Goal: Task Accomplishment & Management: Use online tool/utility

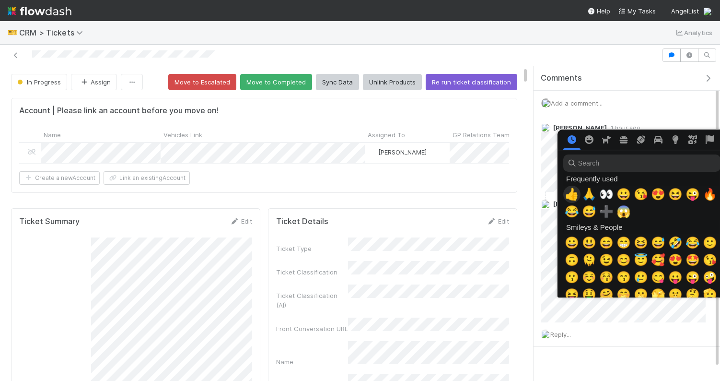
click at [574, 193] on span "👍" at bounding box center [572, 194] width 14 height 13
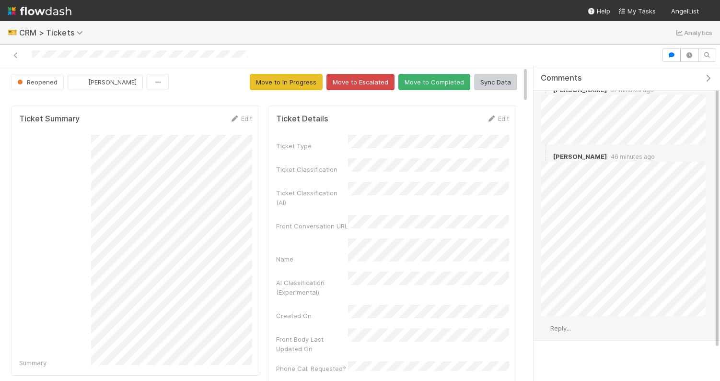
scroll to position [43, 0]
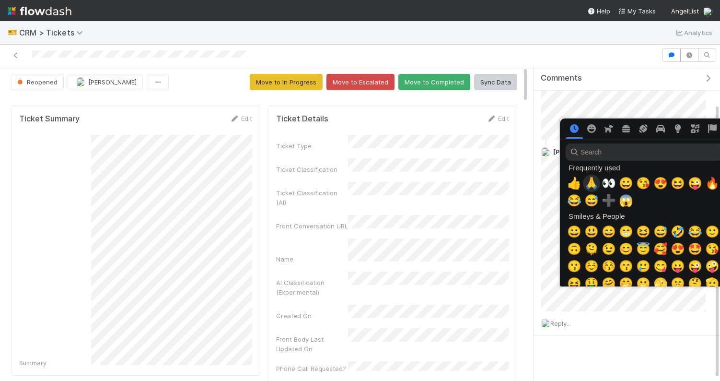
click at [592, 185] on span "🙏" at bounding box center [592, 183] width 14 height 13
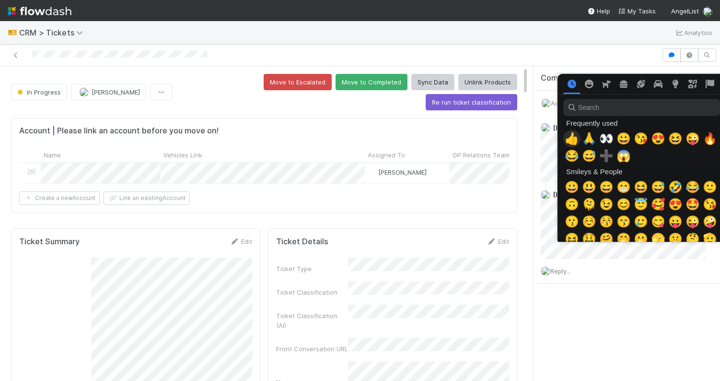
click at [575, 136] on span "👍" at bounding box center [572, 138] width 14 height 13
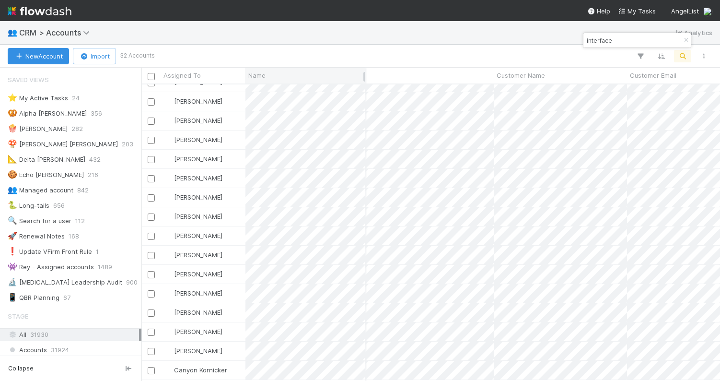
scroll to position [0, 451]
type input "interface"
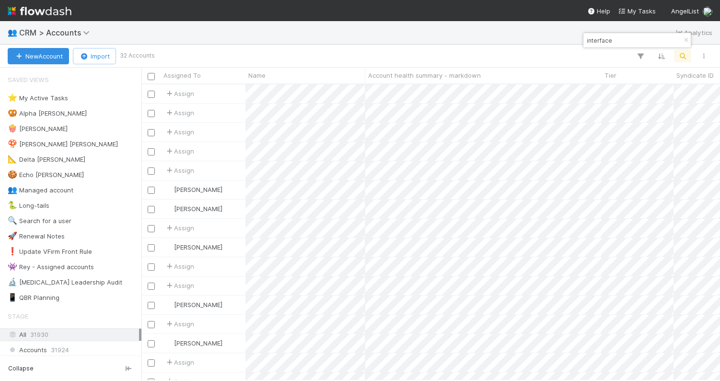
scroll to position [296, 579]
click at [606, 41] on input "interface" at bounding box center [633, 41] width 96 height 12
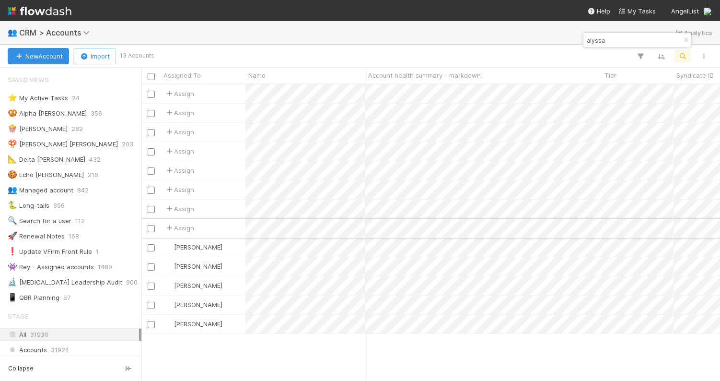
type input "alyssa"
click at [635, 40] on input "alyssa" at bounding box center [633, 41] width 96 height 12
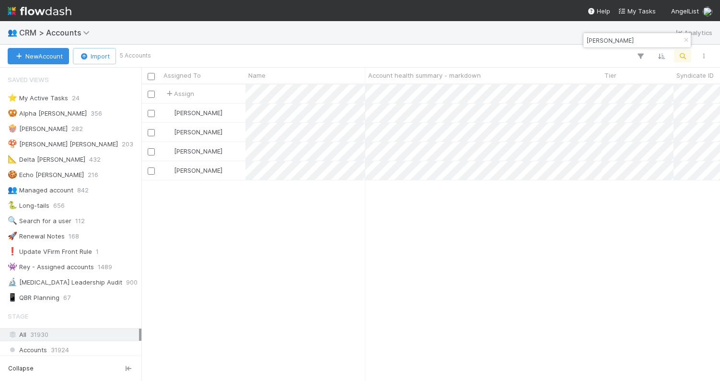
type input "golda"
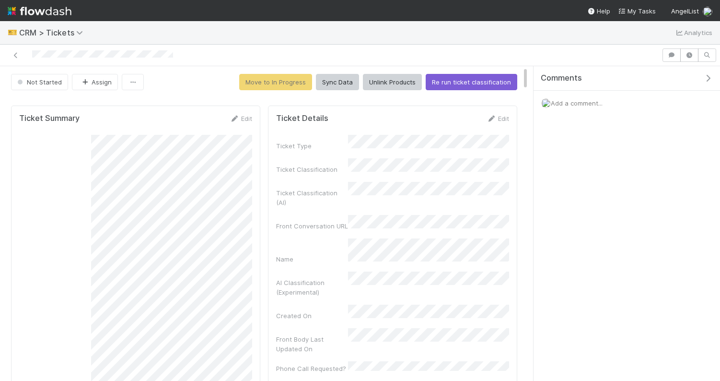
click at [213, 83] on div "Not Started Assign Move to In Progress Sync Data Unlink Products Re run ticket …" at bounding box center [264, 82] width 506 height 16
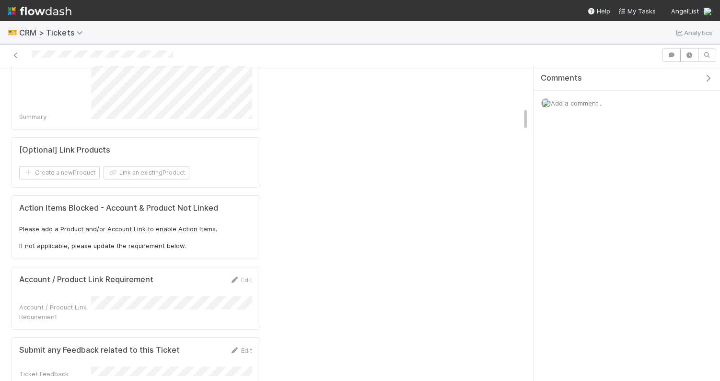
scroll to position [536, 0]
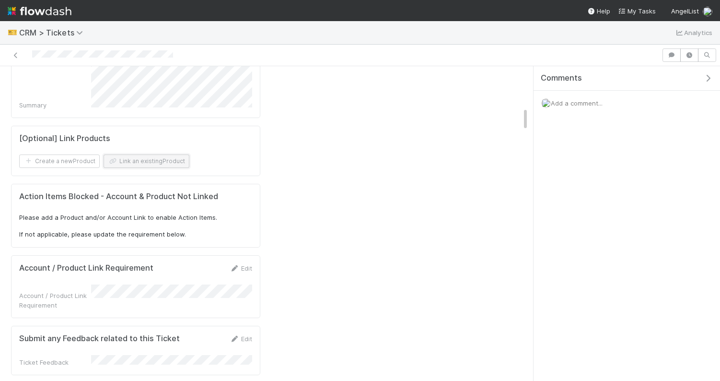
click at [174, 156] on button "Link an existing Product" at bounding box center [147, 160] width 86 height 13
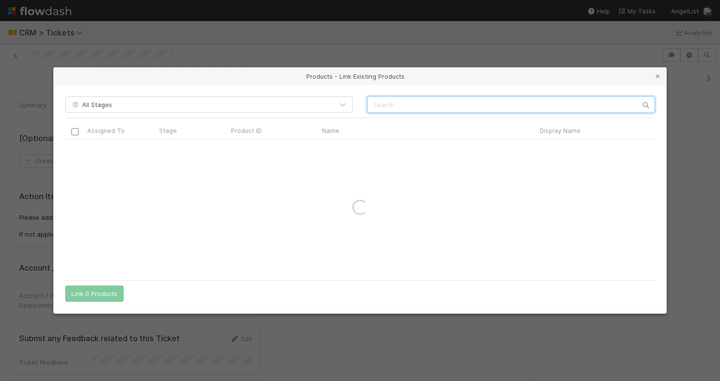
click at [384, 105] on input "text" at bounding box center [511, 104] width 288 height 16
type input "a"
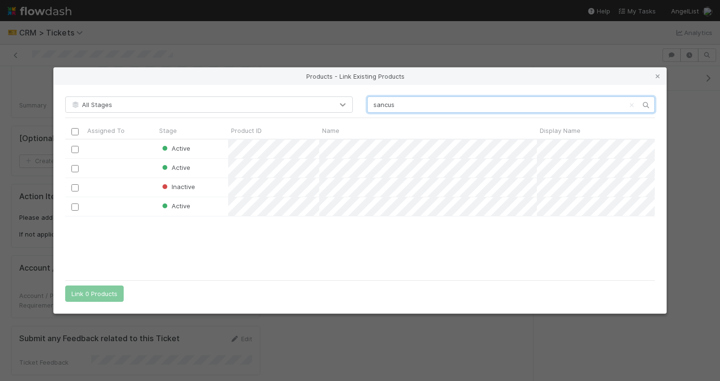
scroll to position [135, 590]
type input "sancus"
click at [76, 150] on input "checkbox" at bounding box center [74, 149] width 7 height 7
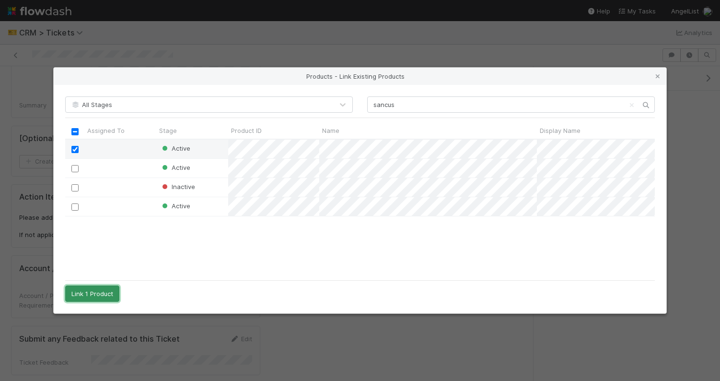
click at [103, 296] on button "Link 1 Product" at bounding box center [92, 293] width 54 height 16
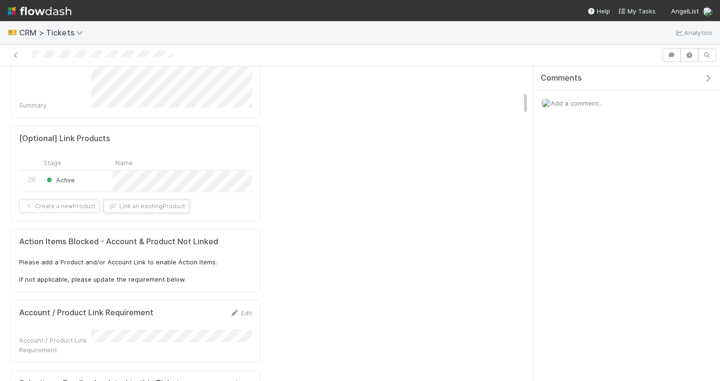
scroll to position [0, 0]
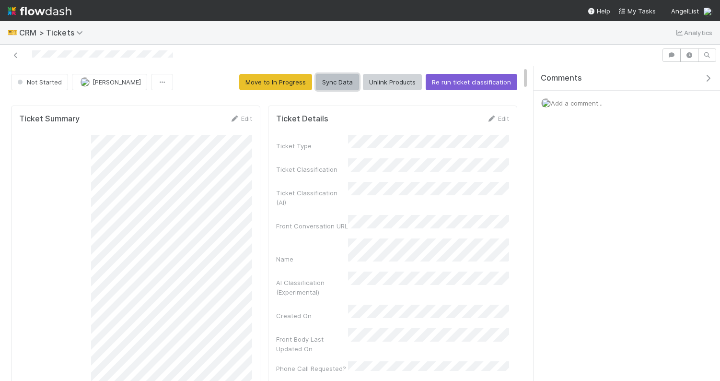
click at [341, 84] on button "Sync Data" at bounding box center [337, 82] width 43 height 16
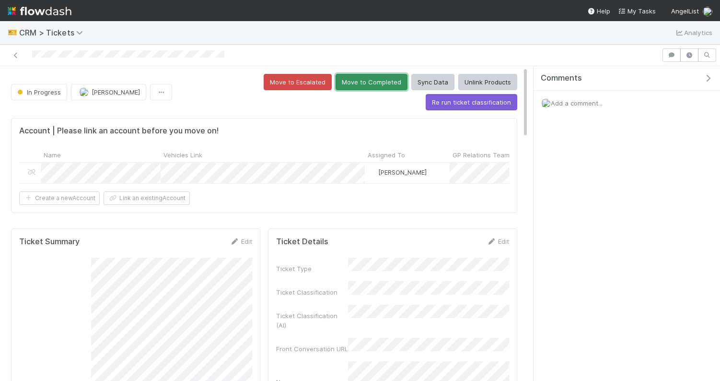
click at [336, 81] on button "Move to Completed" at bounding box center [372, 82] width 72 height 16
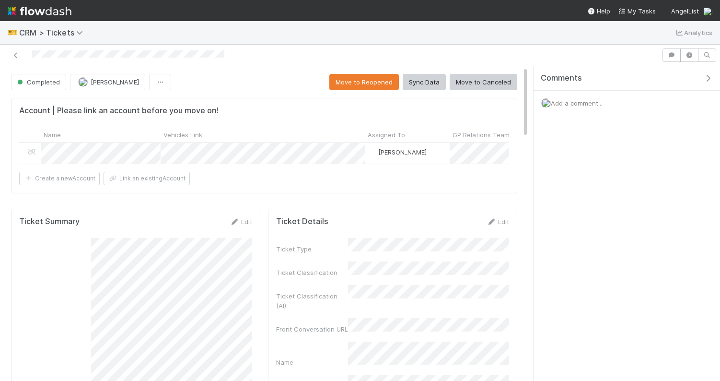
click at [573, 54] on div at bounding box center [331, 54] width 654 height 13
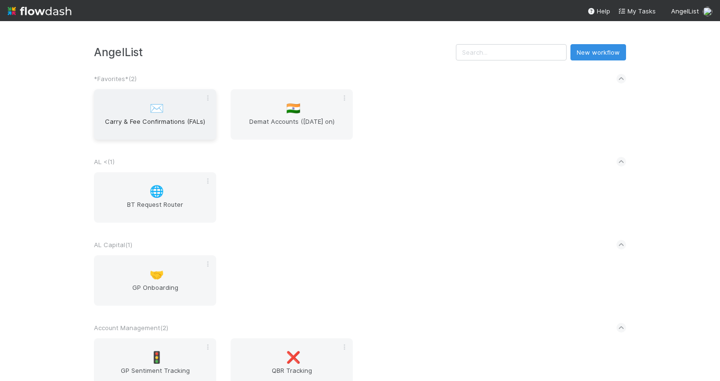
click at [177, 118] on span "Carry & Fee Confirmations (FALs)" at bounding box center [155, 126] width 115 height 19
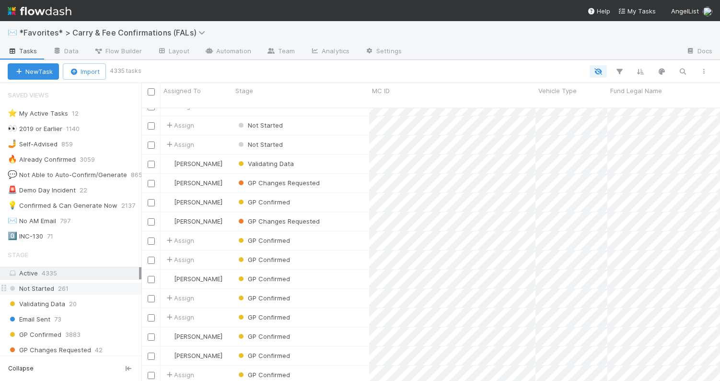
click at [71, 288] on div "Not Started 261" at bounding box center [75, 288] width 134 height 12
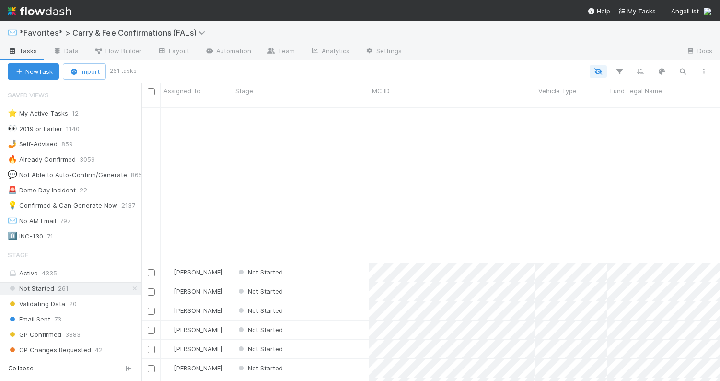
scroll to position [4152, 0]
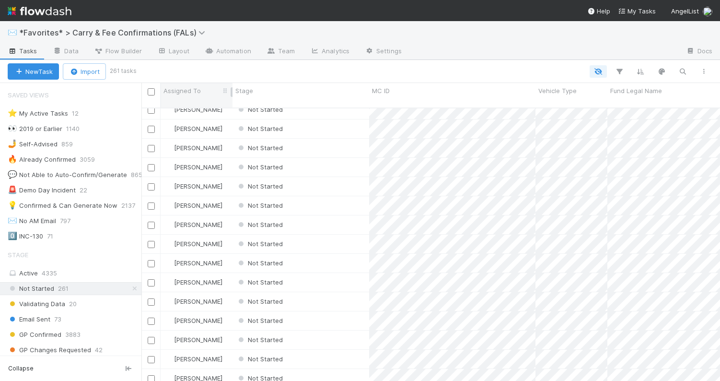
click at [192, 89] on span "Assigned To" at bounding box center [182, 91] width 37 height 10
click at [201, 104] on div "Sort A → Z" at bounding box center [218, 109] width 109 height 14
